Goal: Transaction & Acquisition: Download file/media

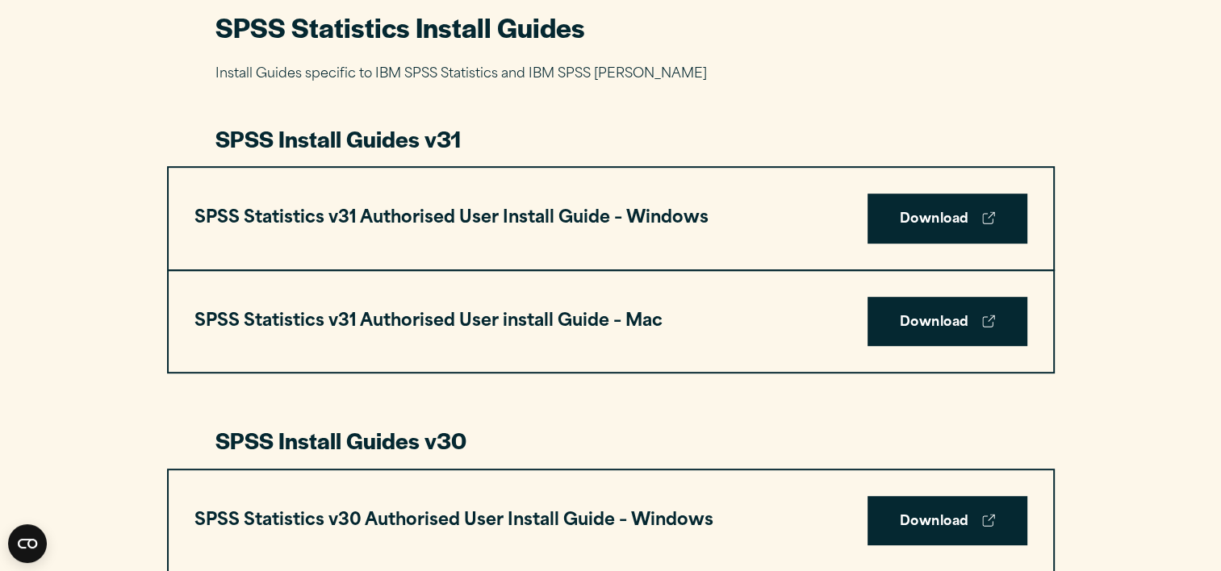
scroll to position [791, 0]
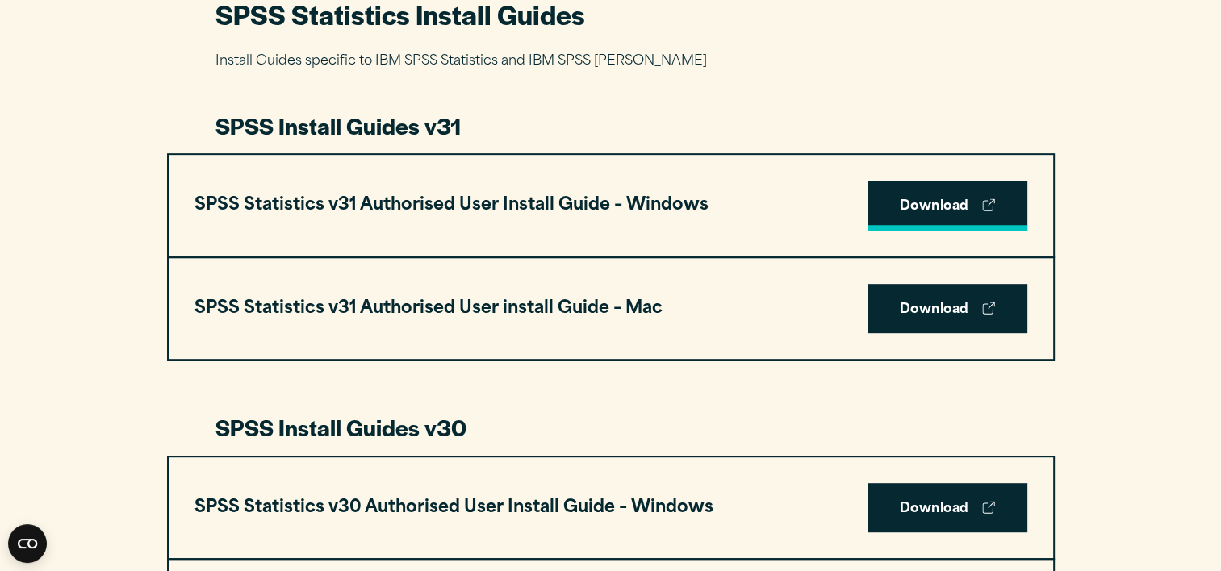
click at [936, 213] on link "Download" at bounding box center [948, 206] width 160 height 50
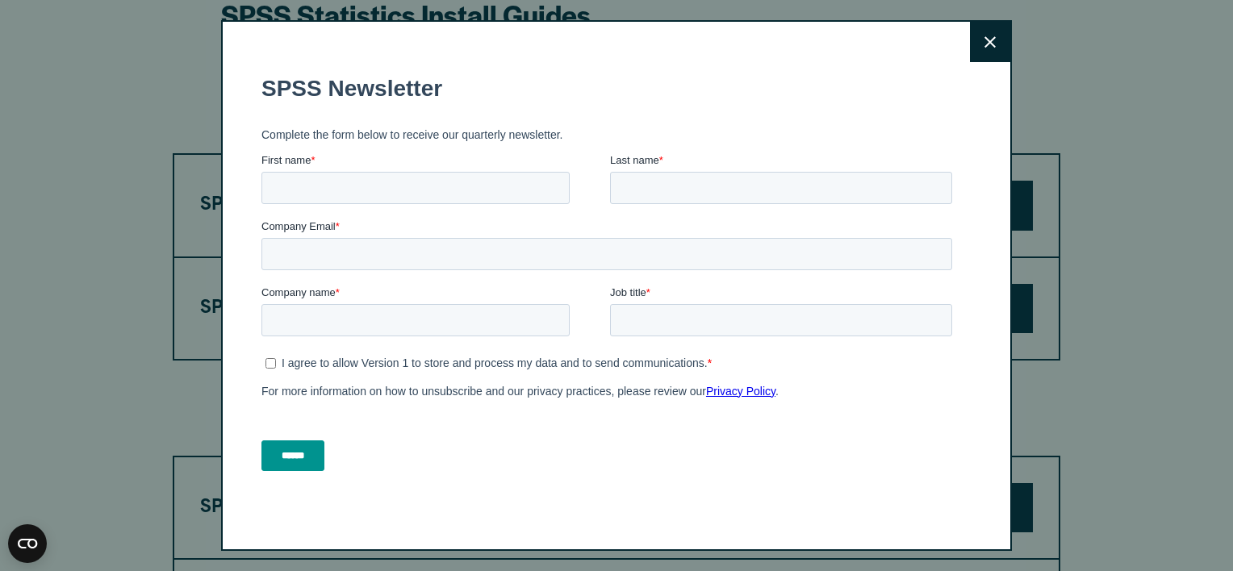
click at [970, 40] on button "Close" at bounding box center [990, 42] width 40 height 40
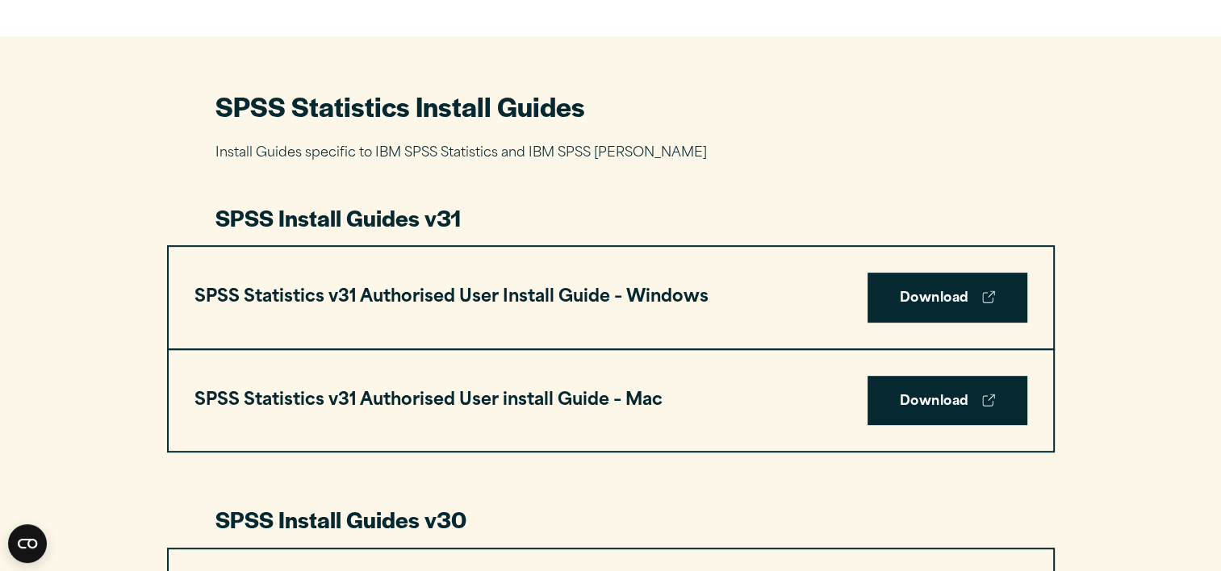
scroll to position [650, 0]
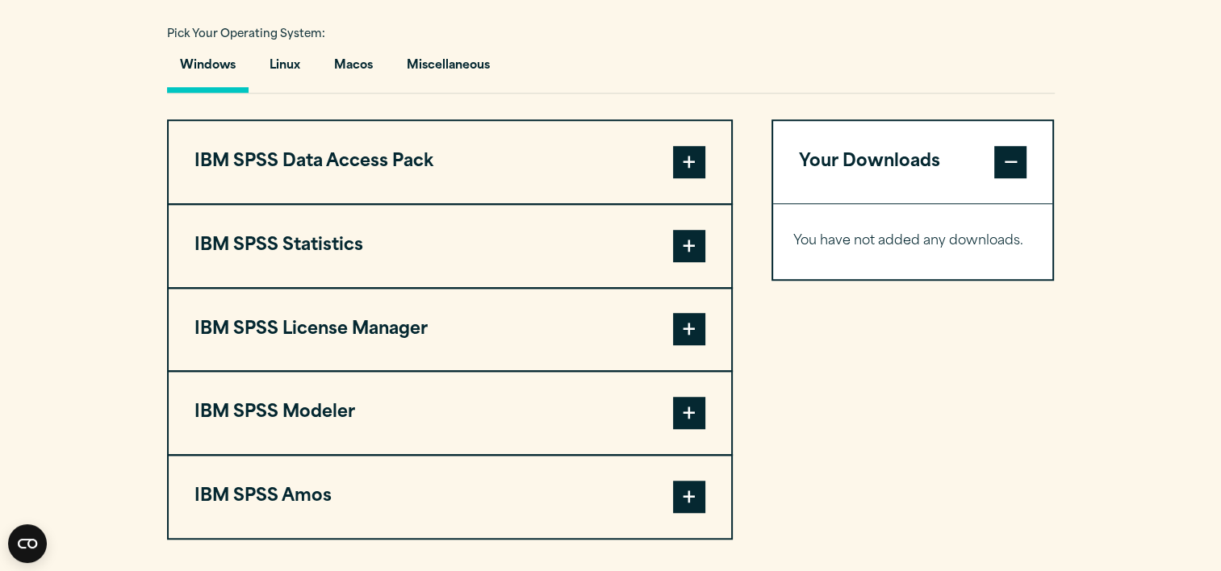
scroll to position [1191, 0]
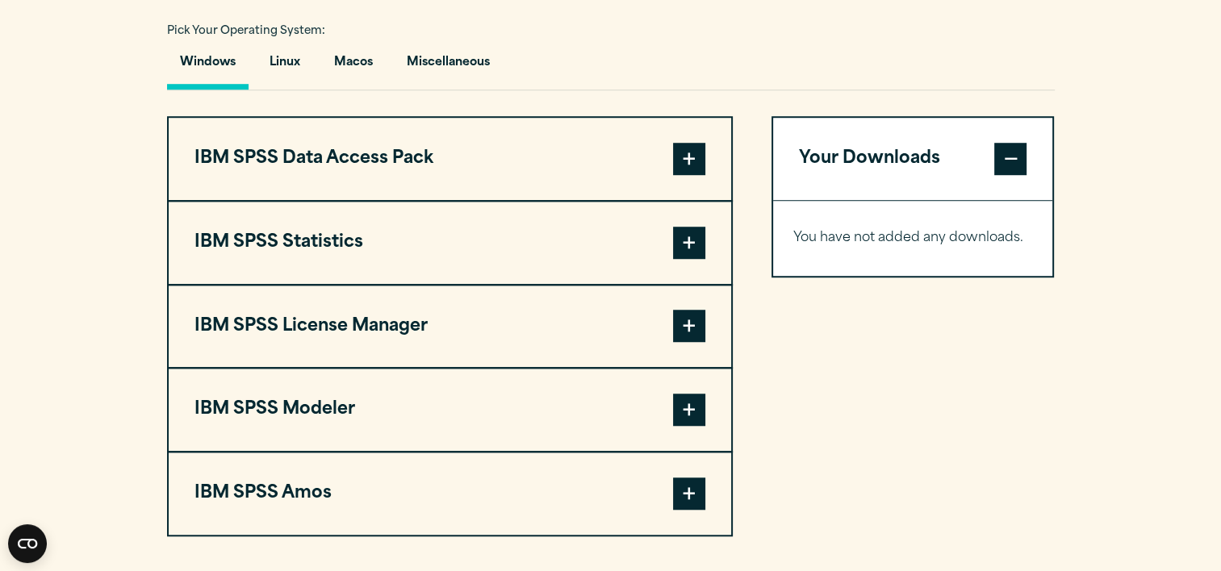
click at [681, 233] on span at bounding box center [689, 243] width 32 height 32
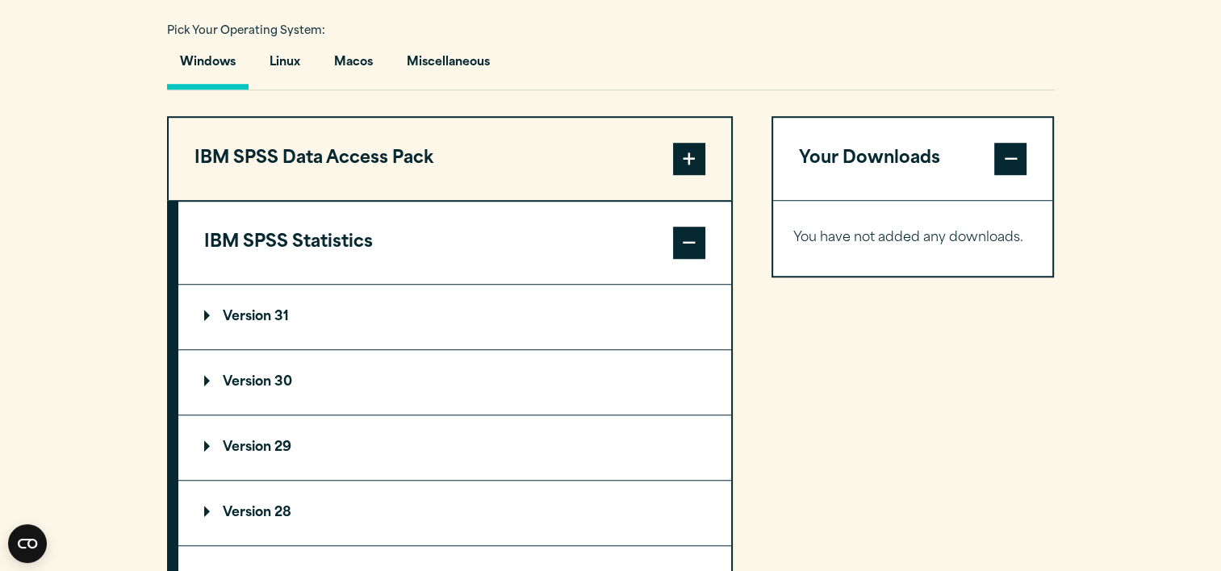
click at [261, 378] on p "Version 30" at bounding box center [248, 382] width 88 height 13
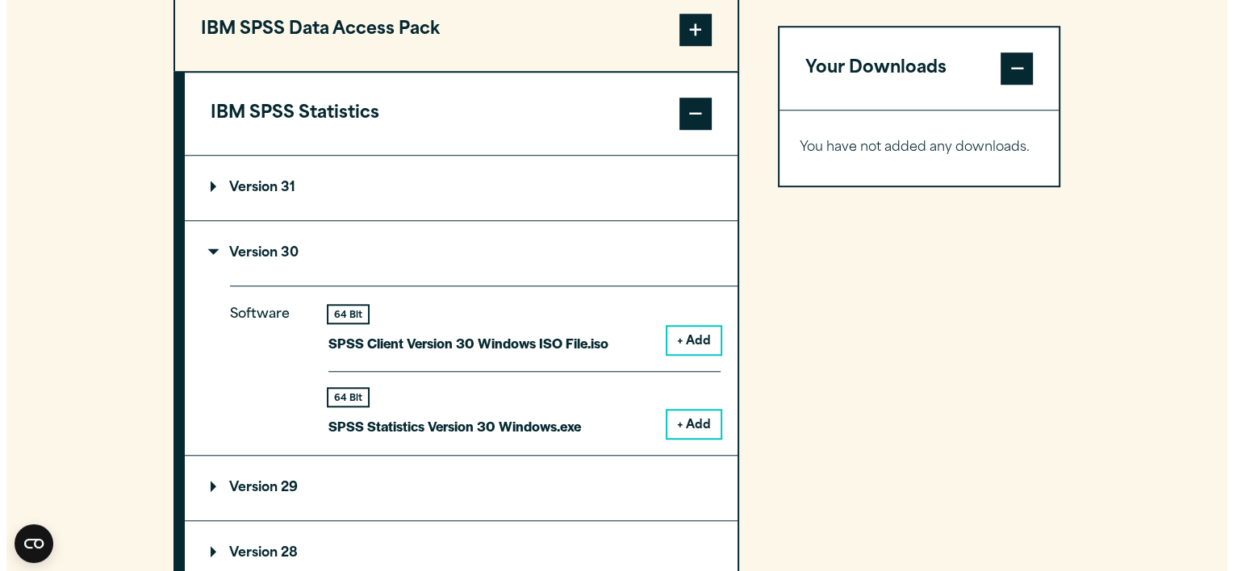
scroll to position [1353, 0]
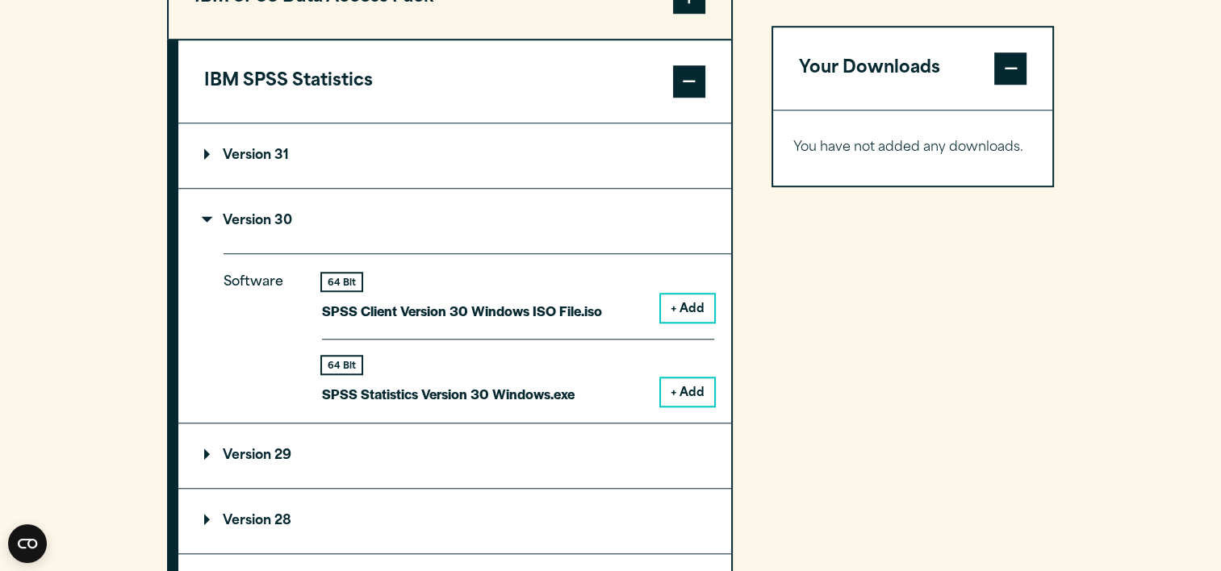
click at [683, 384] on button "+ Add" at bounding box center [687, 392] width 53 height 27
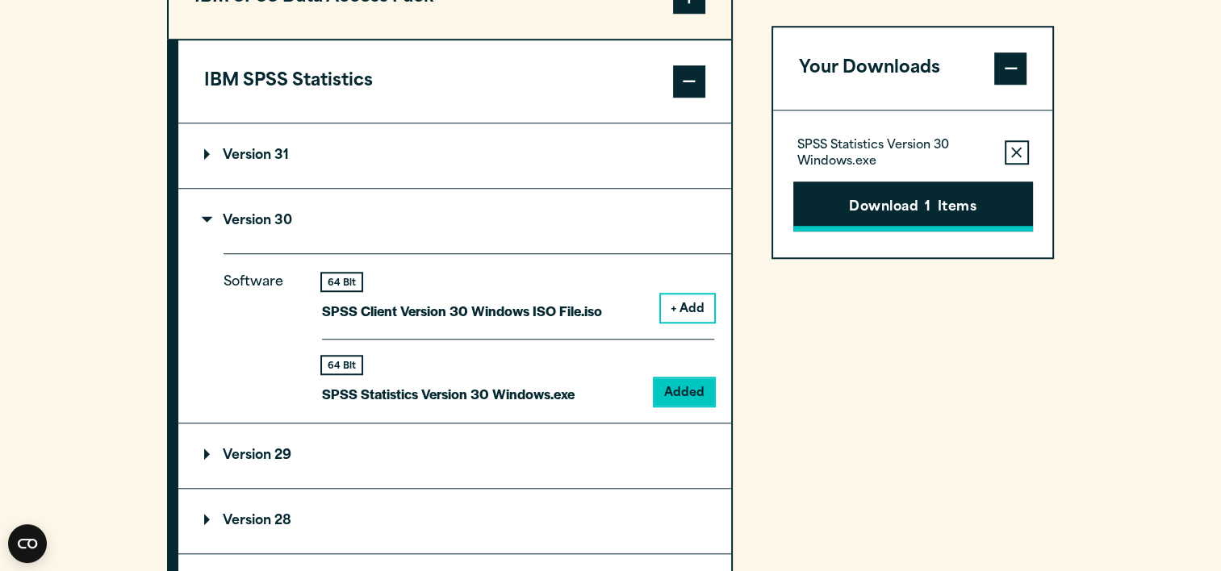
click at [923, 210] on button "Download 1 Items" at bounding box center [913, 207] width 240 height 50
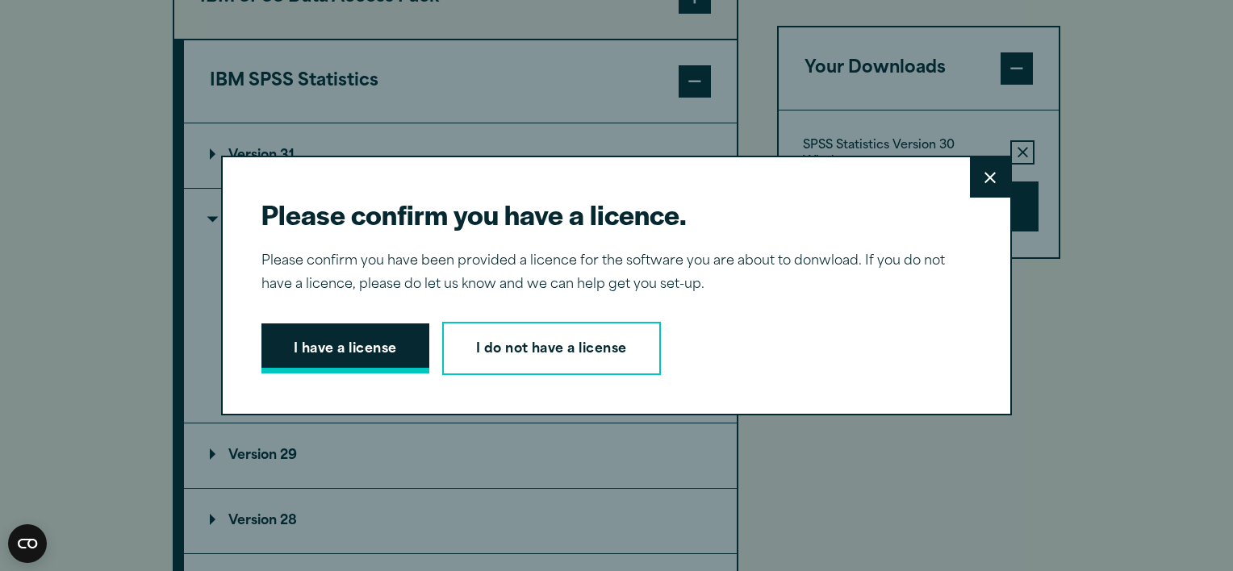
click at [326, 343] on button "I have a license" at bounding box center [346, 349] width 168 height 50
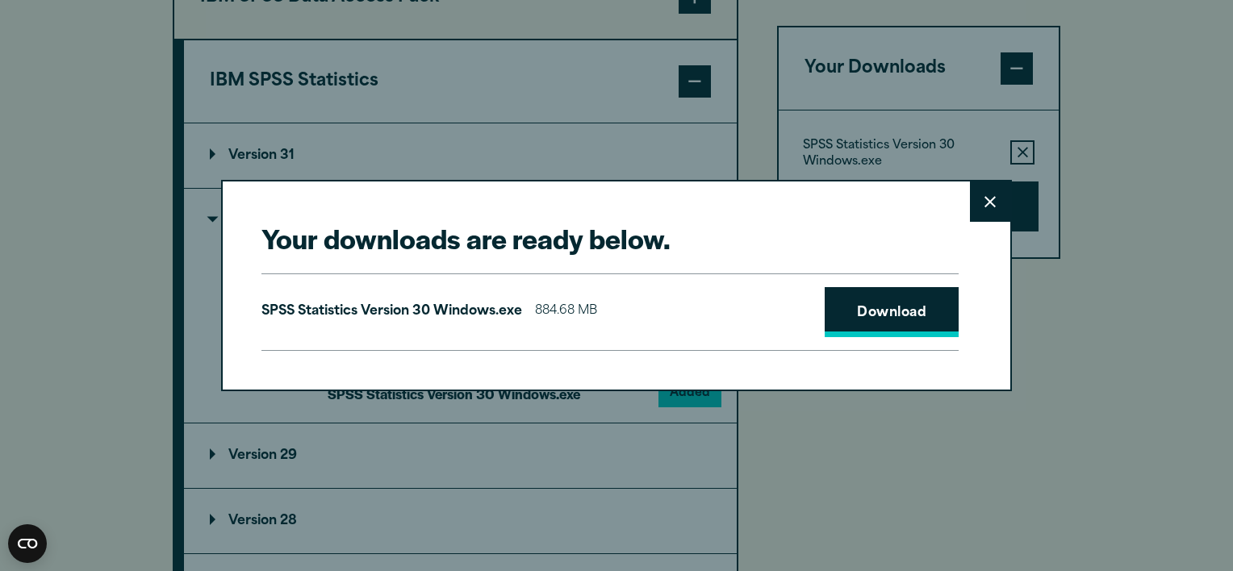
click at [856, 316] on link "Download" at bounding box center [892, 312] width 134 height 50
